Goal: Task Accomplishment & Management: Use online tool/utility

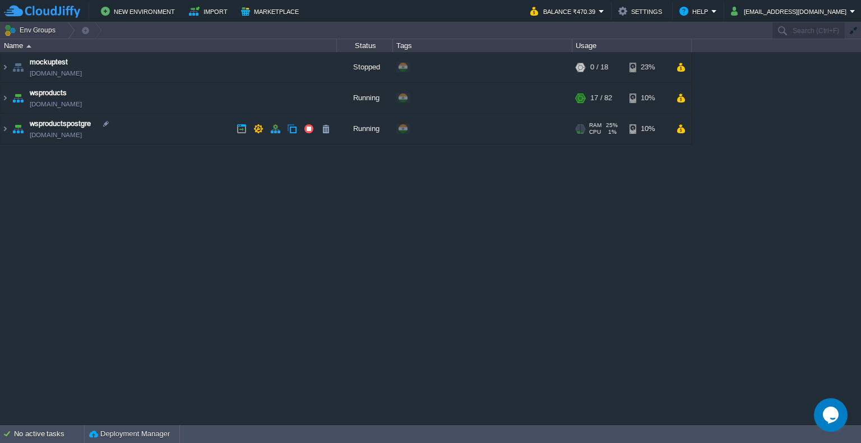
click at [170, 132] on td "wsproductspostgre wsproductspostgre.cloudjiffy.net" at bounding box center [169, 129] width 336 height 31
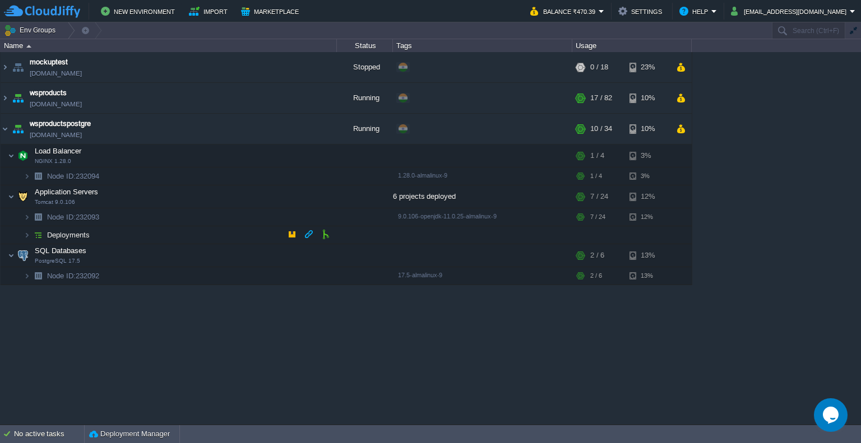
click at [145, 239] on td "Deployments" at bounding box center [169, 235] width 336 height 18
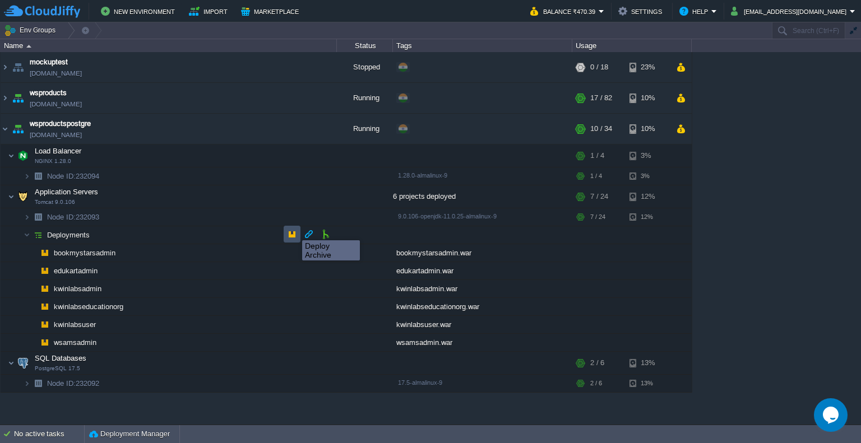
click at [294, 230] on button "button" at bounding box center [292, 234] width 10 height 10
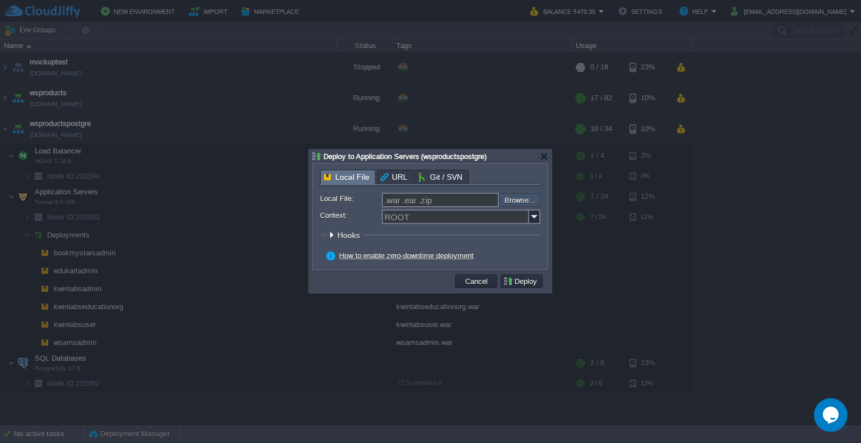
click at [520, 200] on input "file" at bounding box center [469, 199] width 142 height 13
type input "C:\fakepath\kwinlabsuser.war"
type input "kwinlabsuser.war"
click at [531, 217] on img at bounding box center [534, 217] width 11 height 15
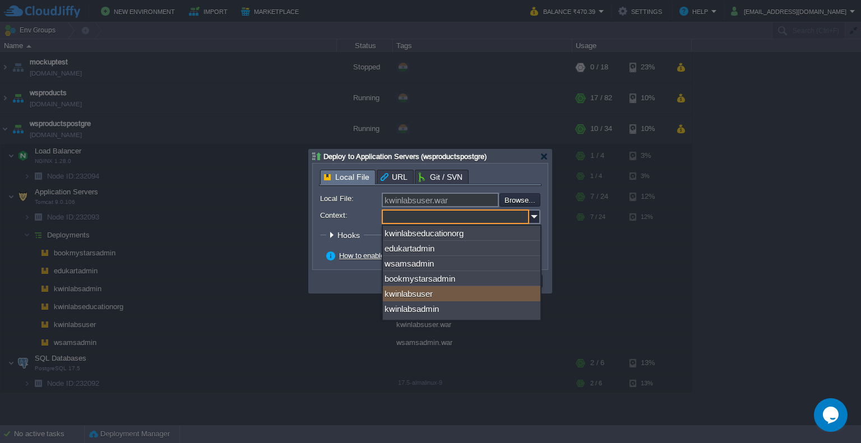
click at [469, 297] on div "kwinlabsuser" at bounding box center [461, 293] width 157 height 15
type input "kwinlabsuser"
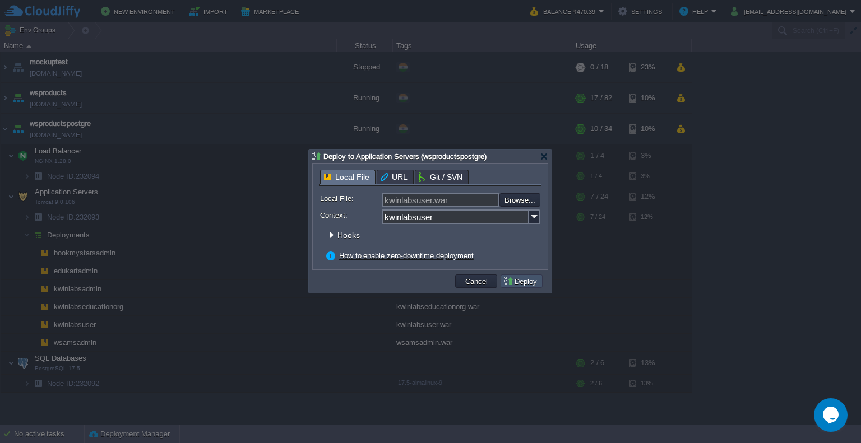
click at [511, 282] on button "Deploy" at bounding box center [522, 281] width 38 height 10
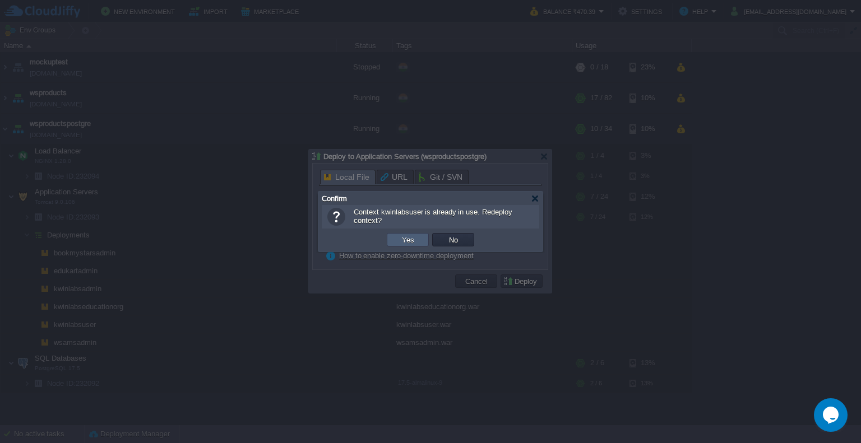
click at [416, 238] on td "Yes" at bounding box center [408, 239] width 42 height 13
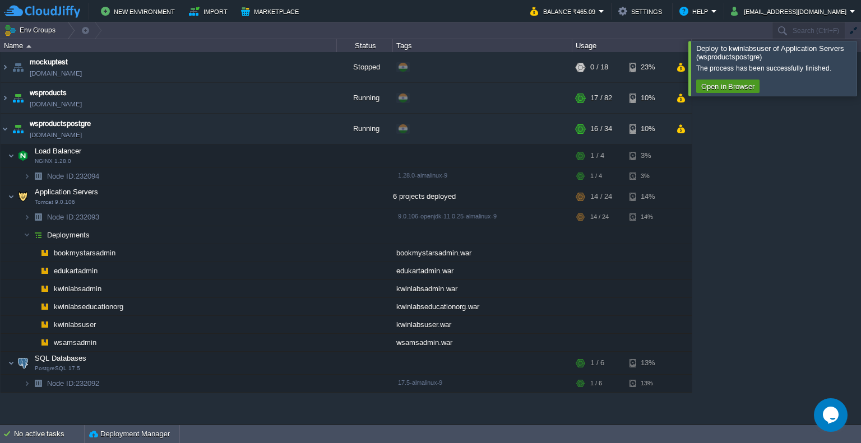
click at [742, 89] on button "Open in Browser" at bounding box center [728, 86] width 60 height 10
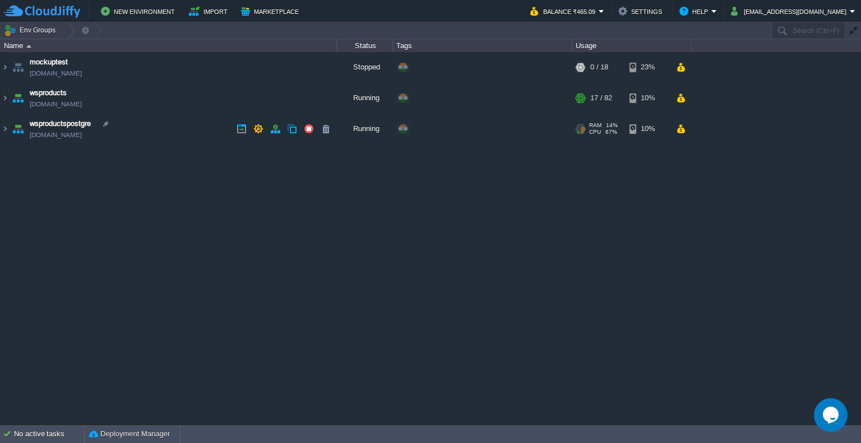
click at [359, 138] on div "Running" at bounding box center [365, 129] width 56 height 30
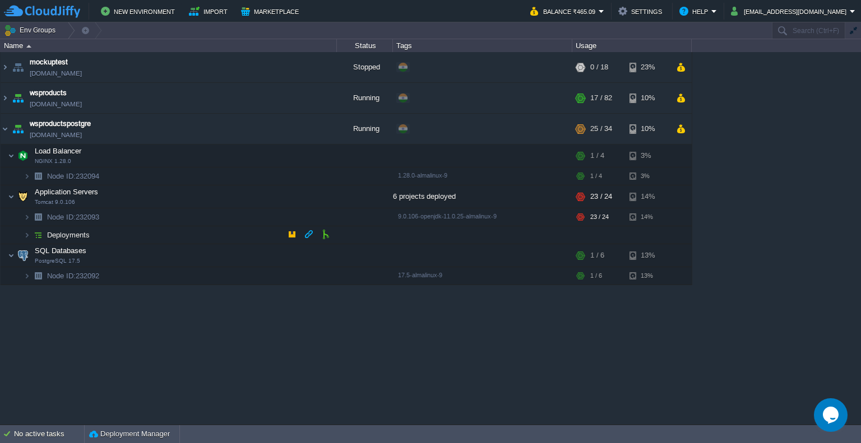
click at [157, 231] on td "Deployments" at bounding box center [169, 235] width 336 height 18
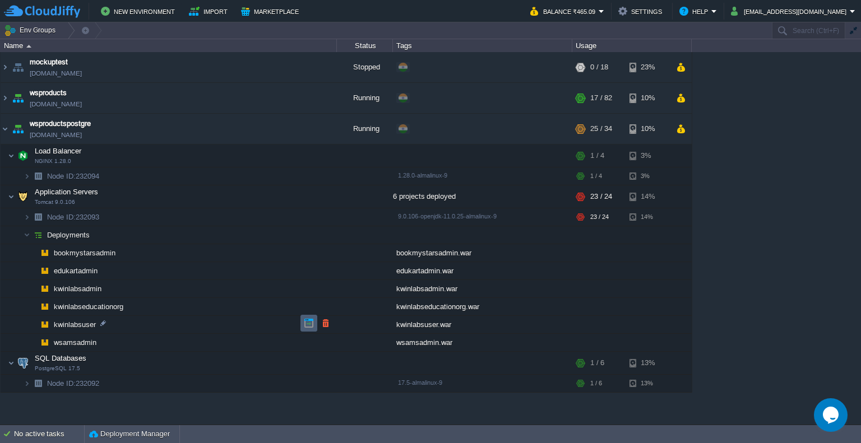
click at [301, 318] on td at bounding box center [308, 323] width 17 height 17
click at [315, 321] on td at bounding box center [308, 323] width 17 height 17
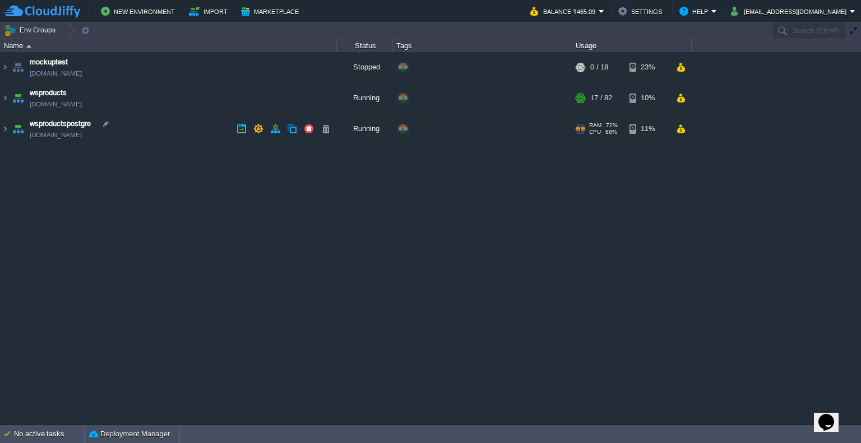
click at [202, 123] on td "wsproductspostgre wsproductspostgre.cloudjiffy.net" at bounding box center [169, 129] width 336 height 31
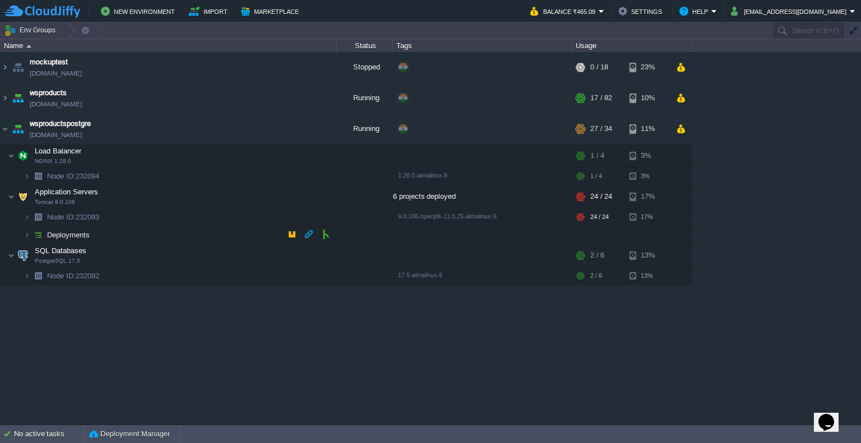
click at [268, 236] on td "Deployments" at bounding box center [169, 235] width 336 height 18
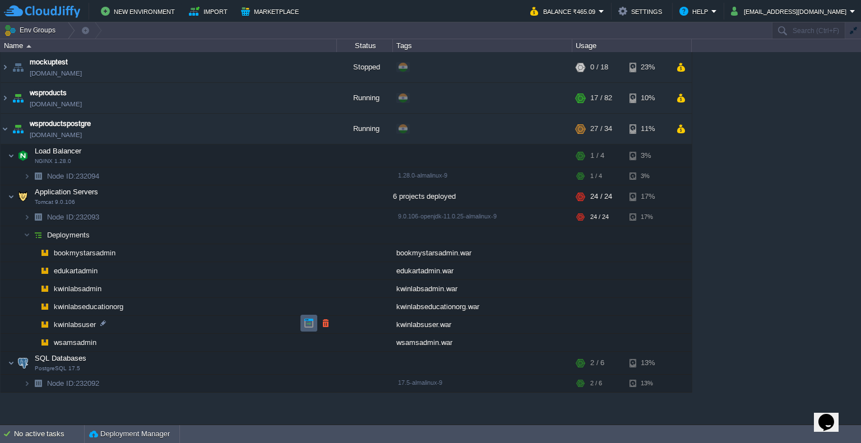
click at [302, 320] on td at bounding box center [308, 323] width 17 height 17
click at [304, 324] on button "button" at bounding box center [309, 323] width 10 height 10
